Goal: Find specific page/section: Find specific page/section

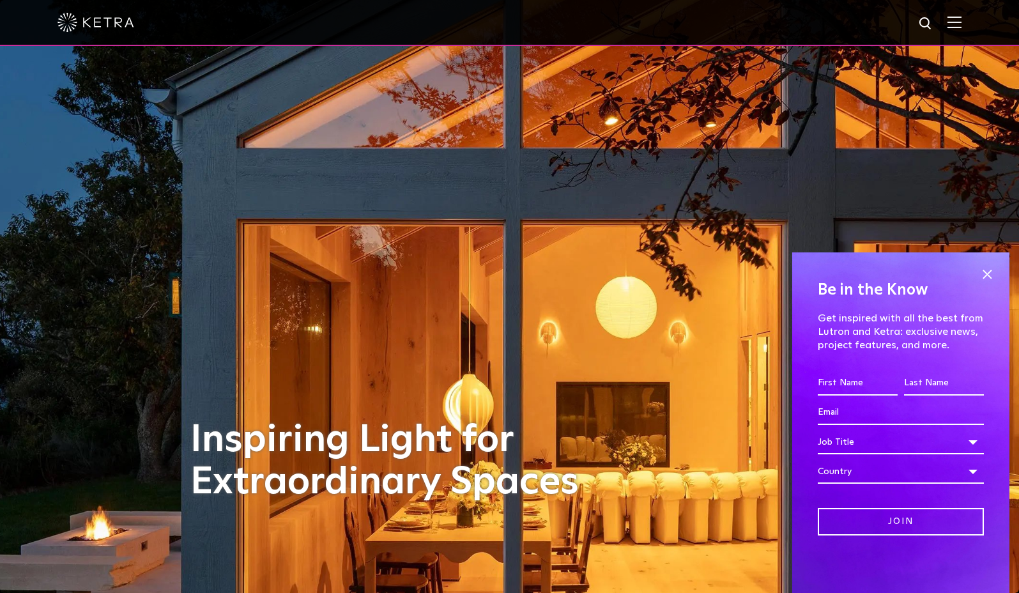
click at [962, 23] on img at bounding box center [955, 22] width 14 height 12
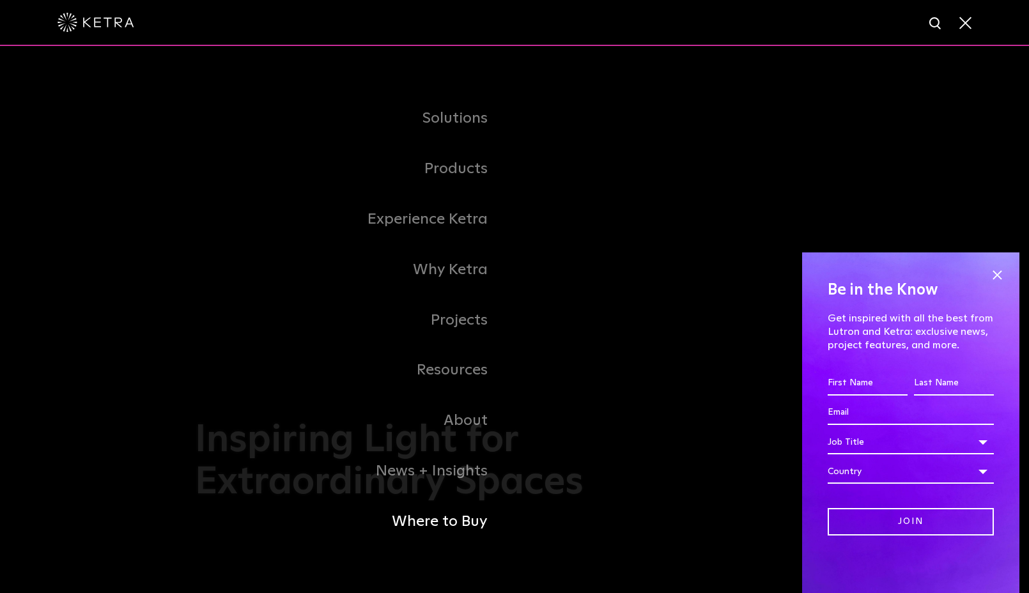
click at [452, 520] on link "Where to Buy" at bounding box center [355, 522] width 320 height 50
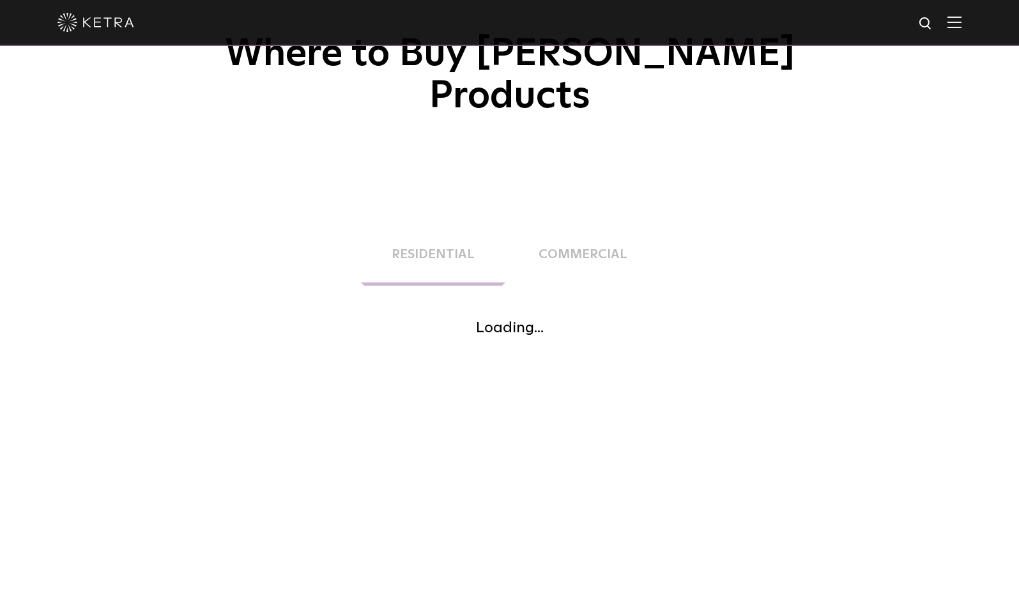
scroll to position [120, 0]
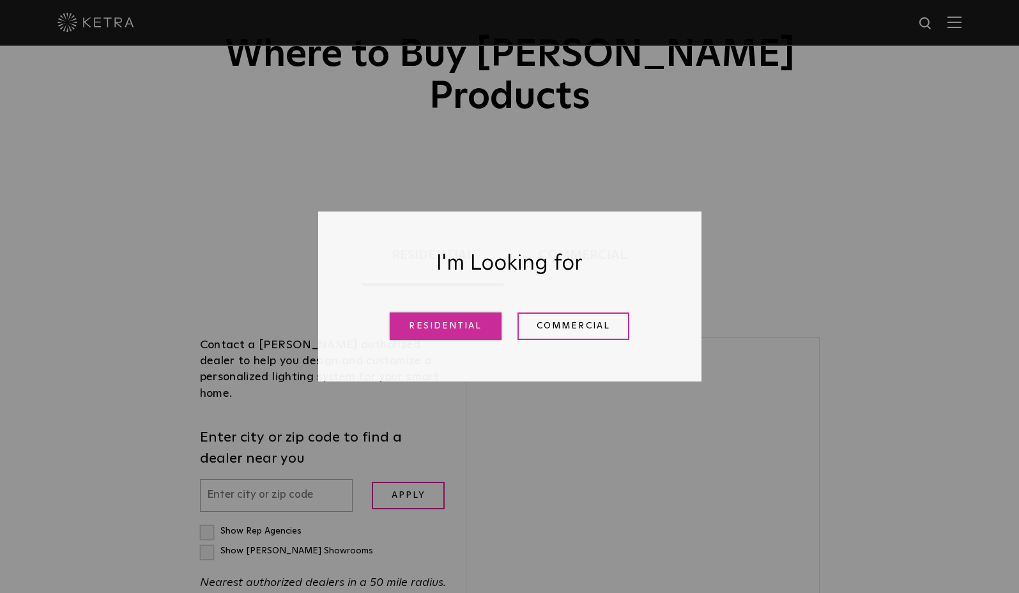
click at [442, 325] on link "Residential" at bounding box center [446, 326] width 112 height 27
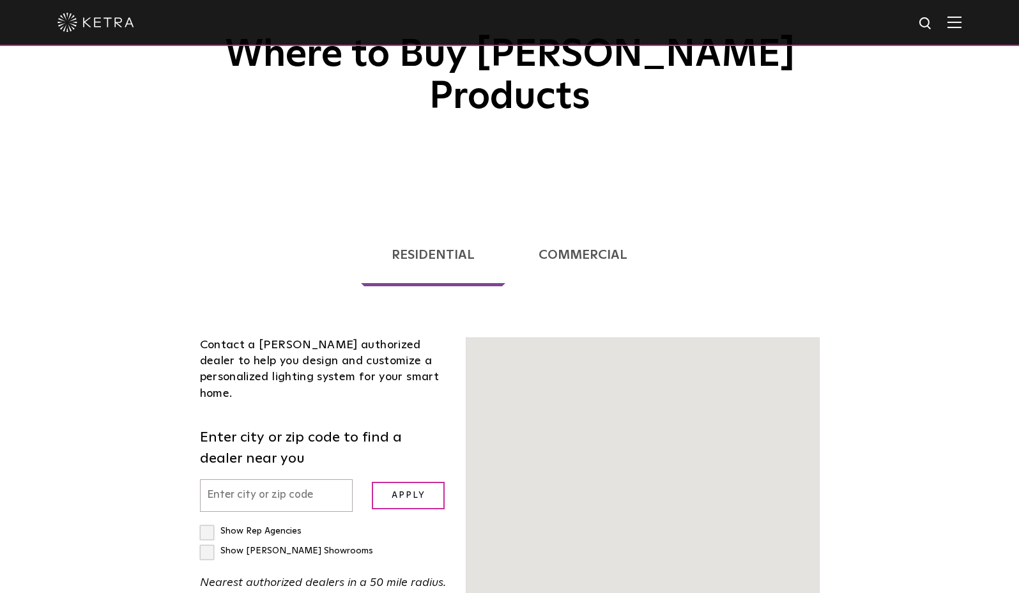
scroll to position [326, 0]
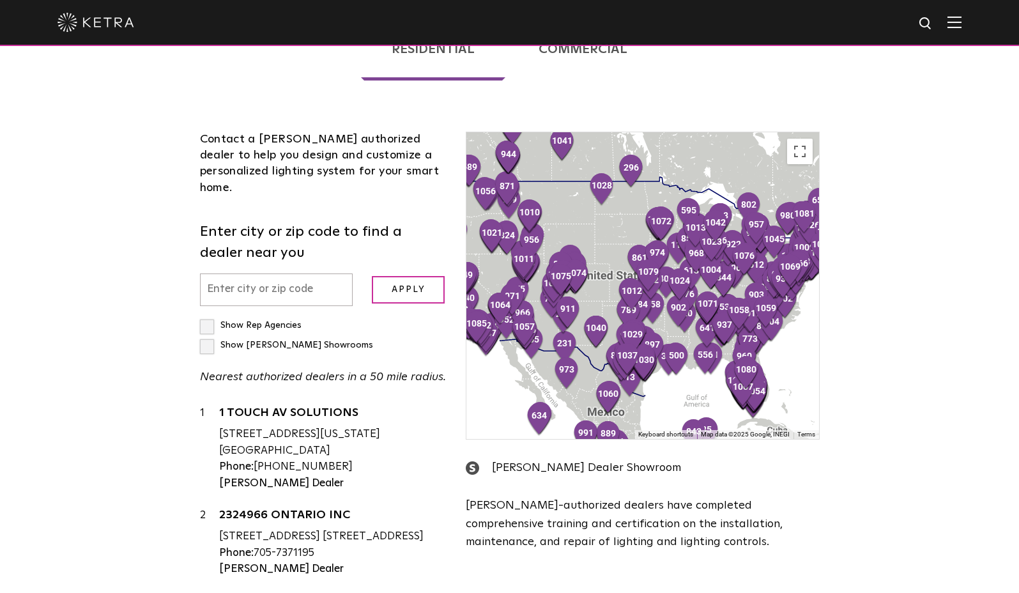
click at [297, 274] on input "text" at bounding box center [276, 290] width 153 height 33
click at [296, 274] on input "text" at bounding box center [276, 290] width 153 height 33
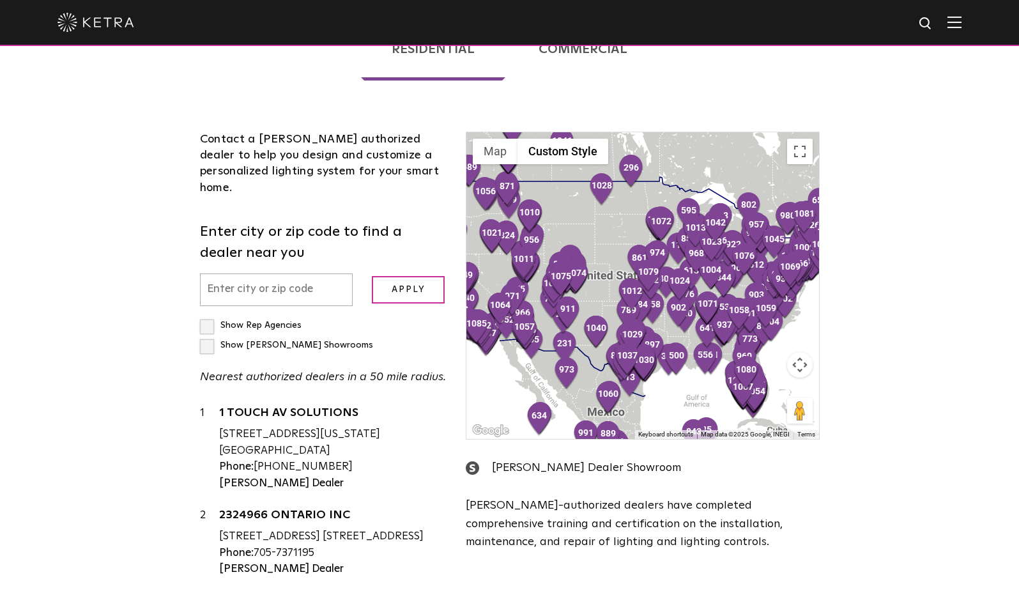
click at [296, 274] on input "text" at bounding box center [276, 290] width 153 height 33
type input "92651"
click at [408, 276] on input "Apply" at bounding box center [408, 289] width 73 height 27
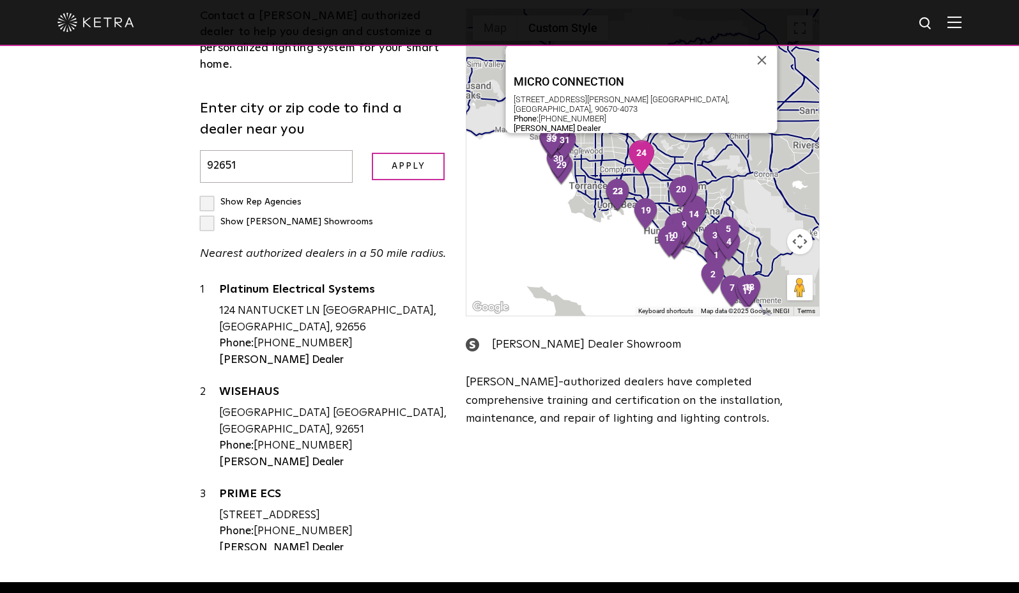
scroll to position [0, 0]
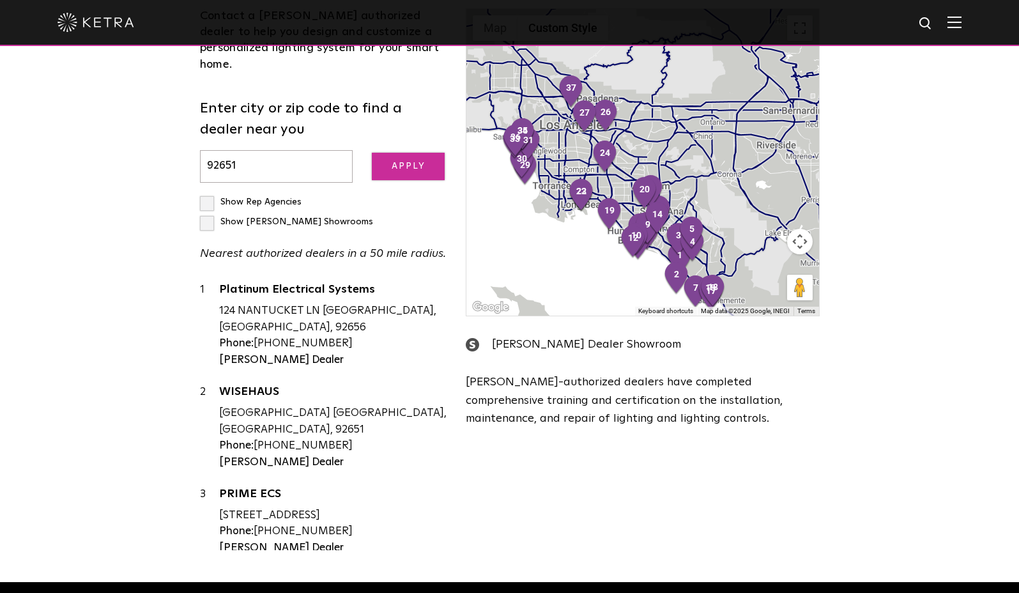
click at [408, 153] on input "Apply" at bounding box center [408, 166] width 73 height 27
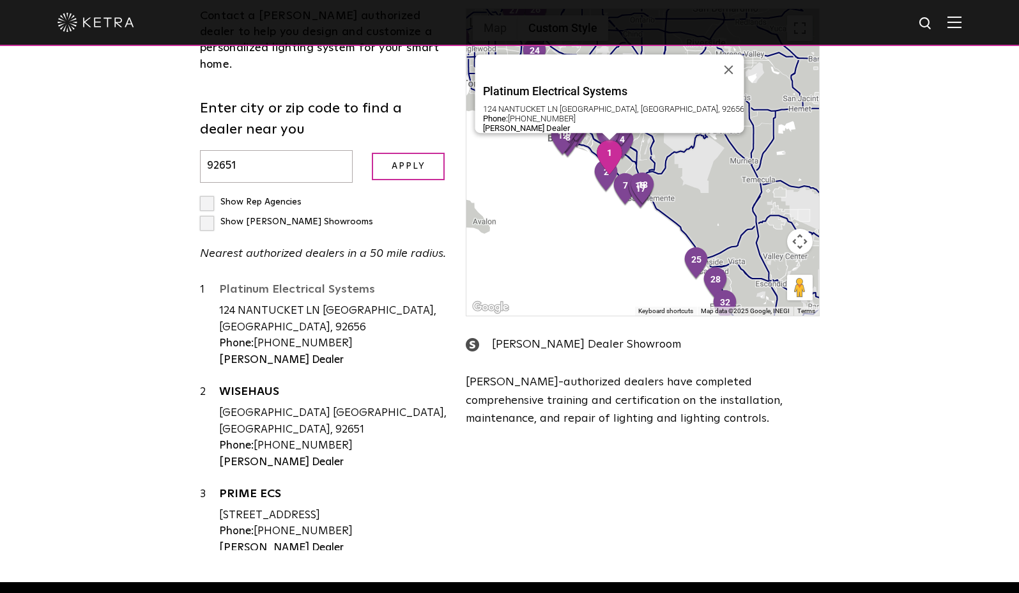
drag, startPoint x: 217, startPoint y: 208, endPoint x: 369, endPoint y: 212, distance: 152.2
click at [369, 282] on div "1 Platinum Electrical Systems [STREET_ADDRESS] [GEOGRAPHIC_DATA], [GEOGRAPHIC_D…" at bounding box center [323, 325] width 247 height 86
copy link "Platinum Electrical Systems"
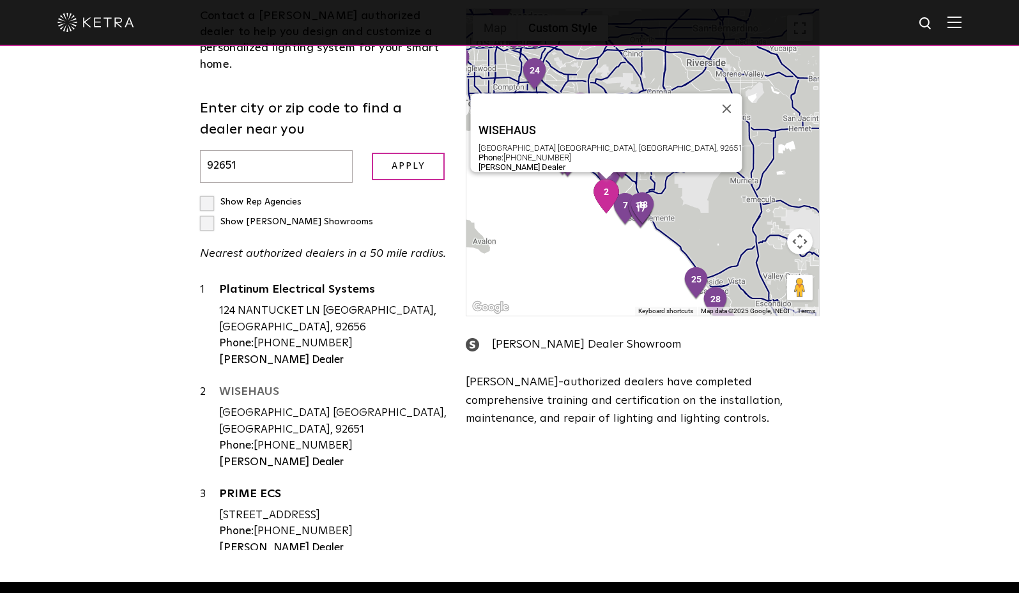
click at [254, 386] on link "WISEHAUS" at bounding box center [333, 394] width 228 height 16
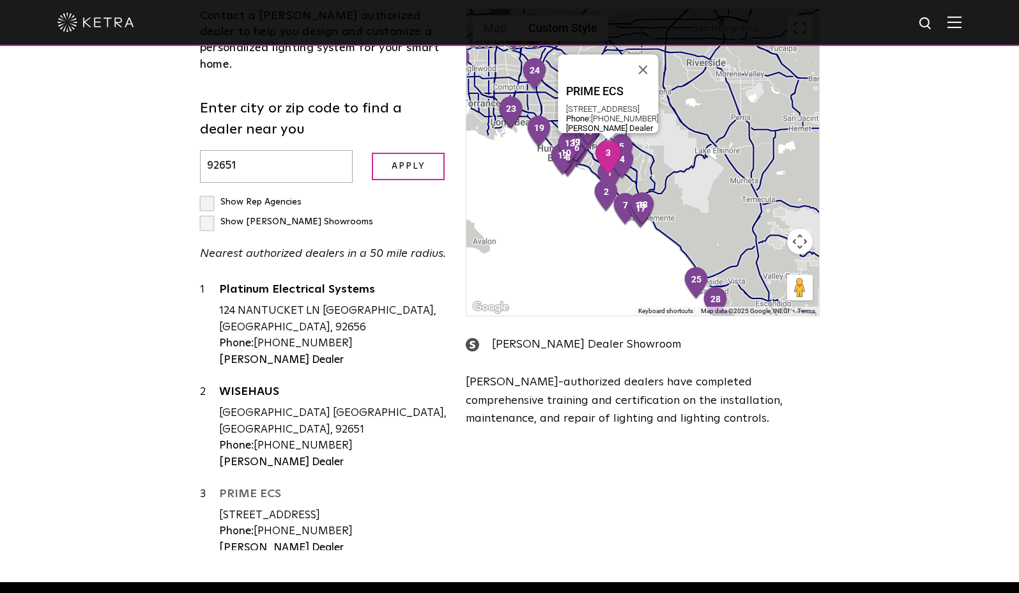
drag, startPoint x: 282, startPoint y: 406, endPoint x: 256, endPoint y: 405, distance: 25.6
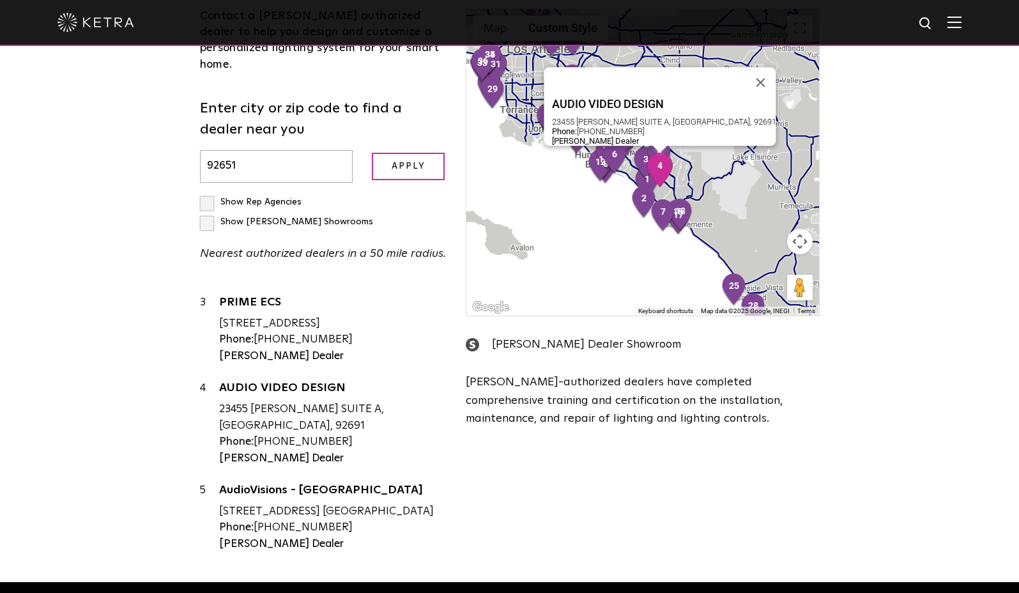
scroll to position [189, 0]
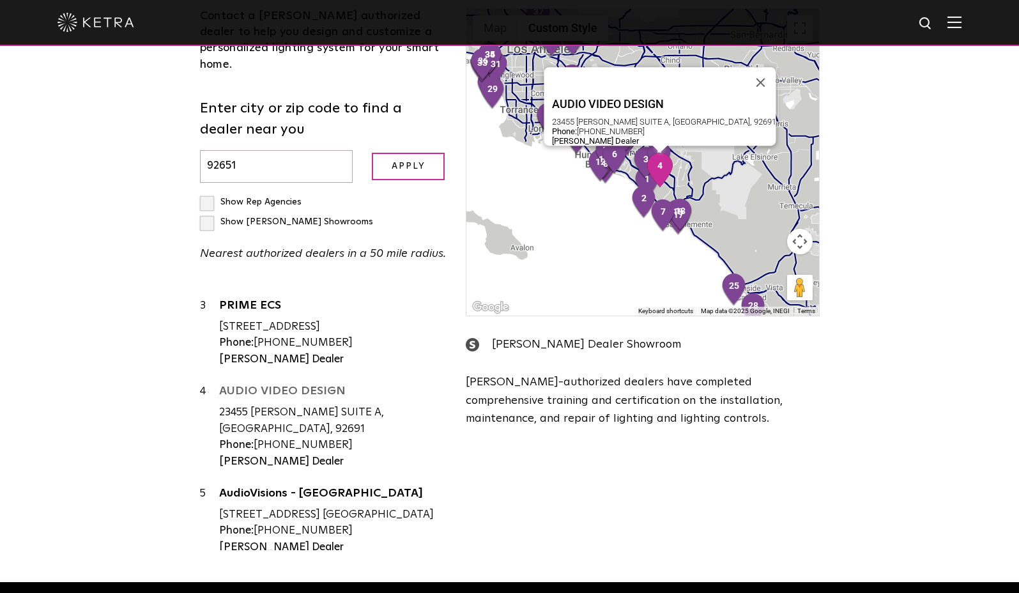
click at [312, 385] on link "AUDIO VIDEO DESIGN" at bounding box center [333, 393] width 228 height 16
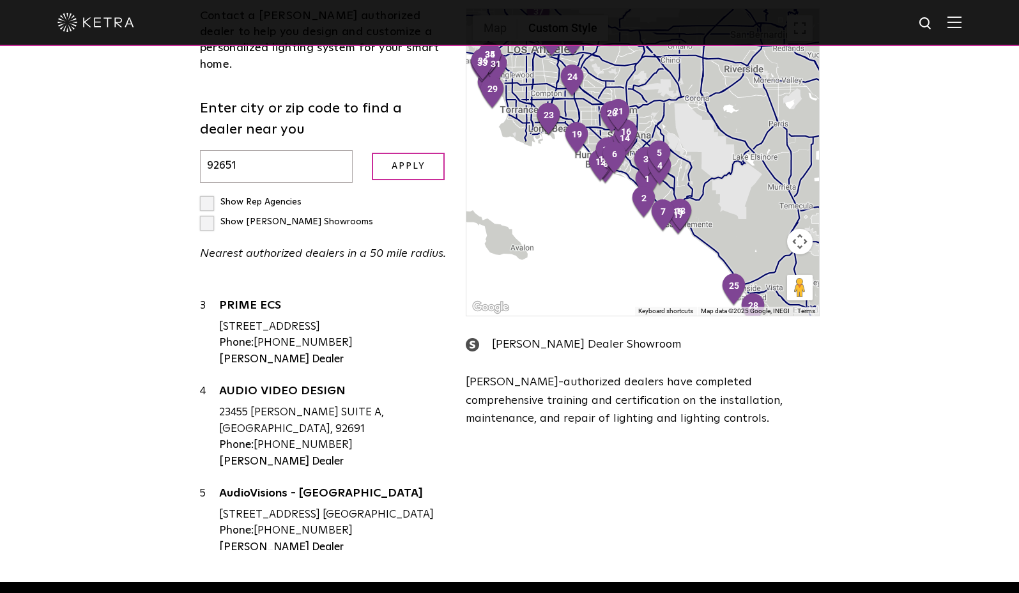
click at [321, 217] on label "Show [PERSON_NAME] Showrooms" at bounding box center [286, 221] width 173 height 9
click at [208, 192] on input "Show [PERSON_NAME] Showrooms" at bounding box center [204, 196] width 8 height 8
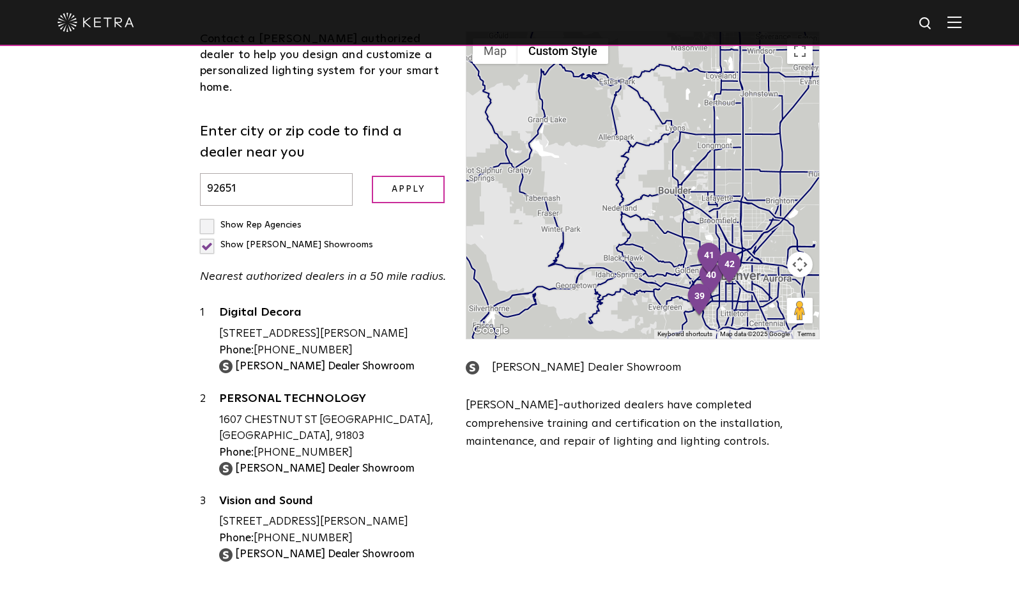
scroll to position [0, 0]
click at [319, 240] on label "Show [PERSON_NAME] Showrooms" at bounding box center [286, 244] width 173 height 9
click at [208, 215] on input "Show [PERSON_NAME] Showrooms" at bounding box center [204, 219] width 8 height 8
checkbox input "false"
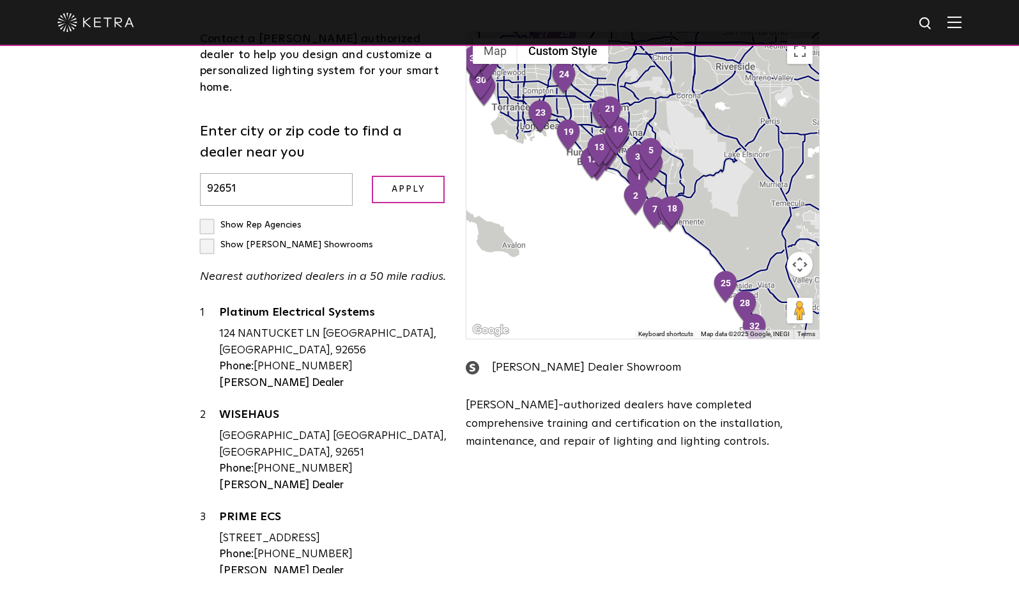
click at [207, 220] on label "Show Rep Agencies" at bounding box center [251, 224] width 102 height 9
click at [207, 215] on input "Show Rep Agencies" at bounding box center [204, 219] width 8 height 8
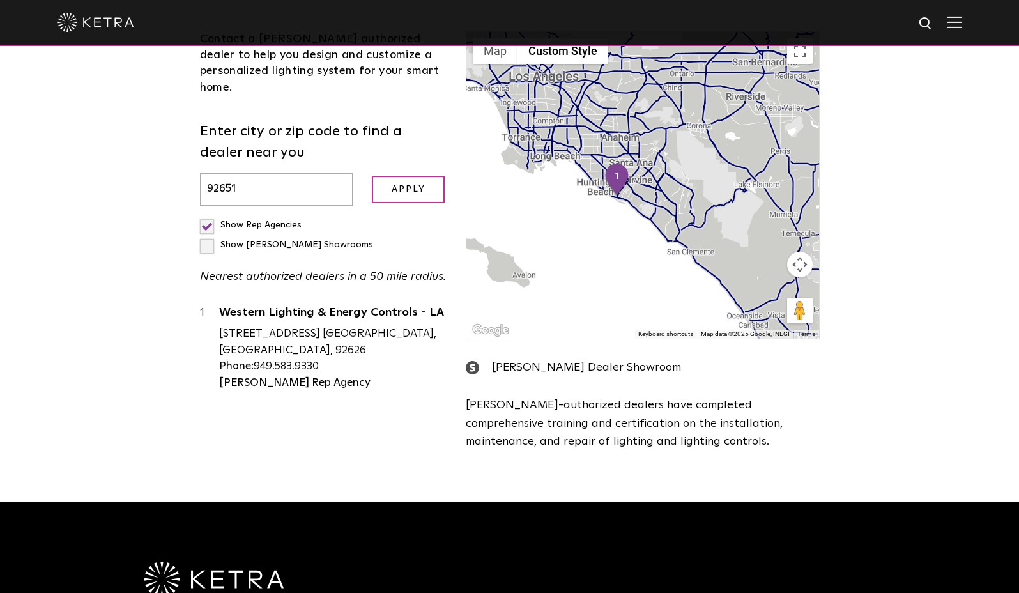
click at [207, 220] on label "Show Rep Agencies" at bounding box center [251, 224] width 102 height 9
click at [207, 215] on input "Show Rep Agencies" at bounding box center [204, 219] width 8 height 8
checkbox input "false"
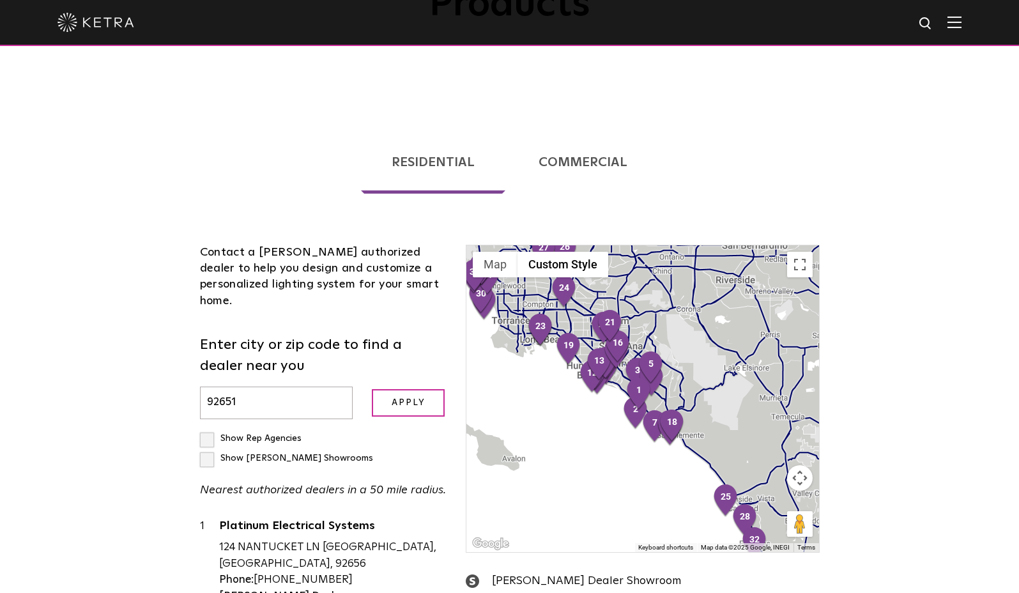
scroll to position [214, 0]
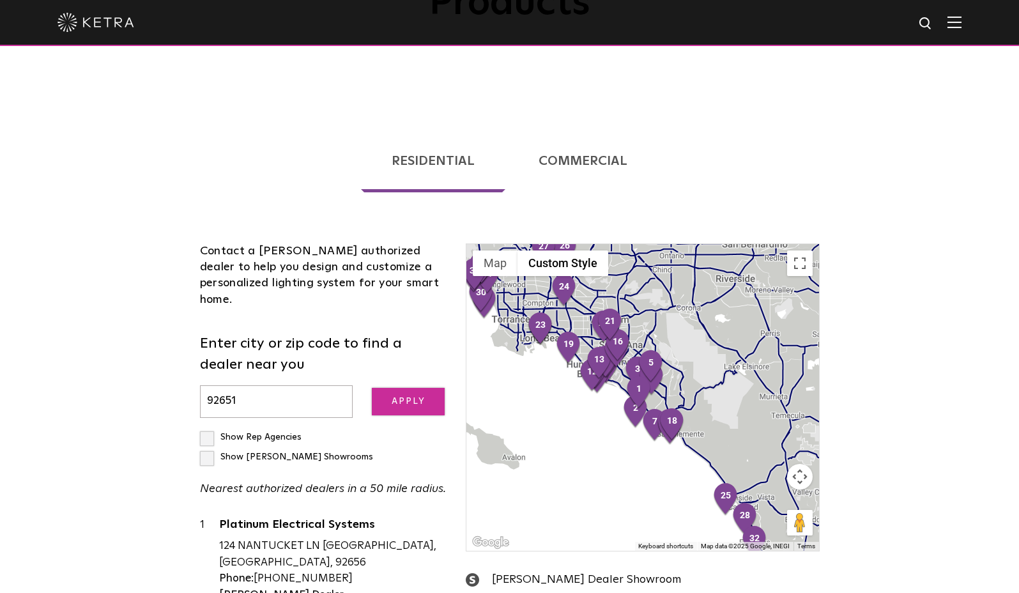
click at [399, 388] on input "Apply" at bounding box center [408, 401] width 73 height 27
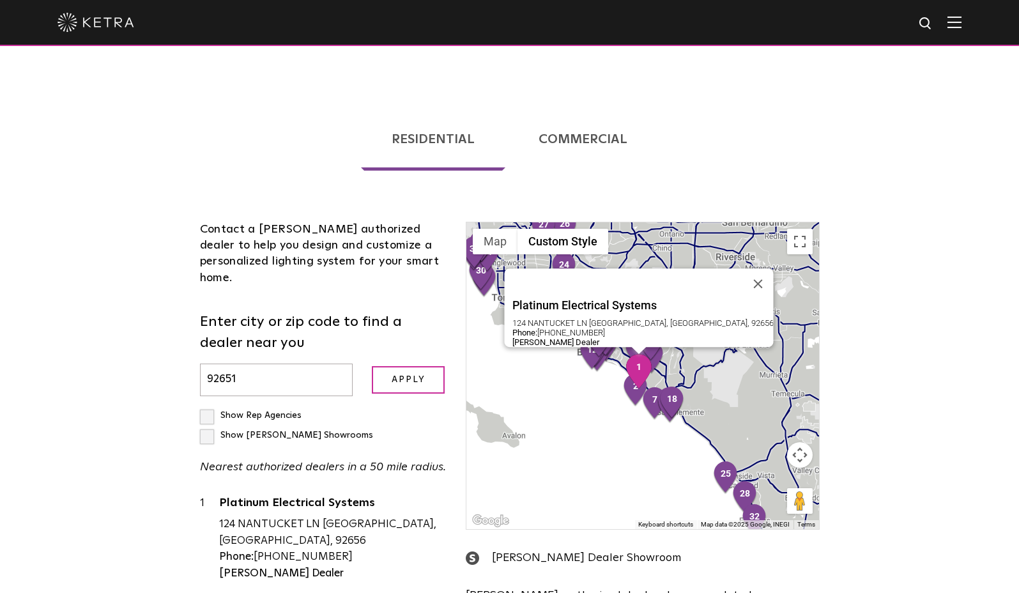
scroll to position [233, 0]
